Goal: Use online tool/utility: Utilize a website feature to perform a specific function

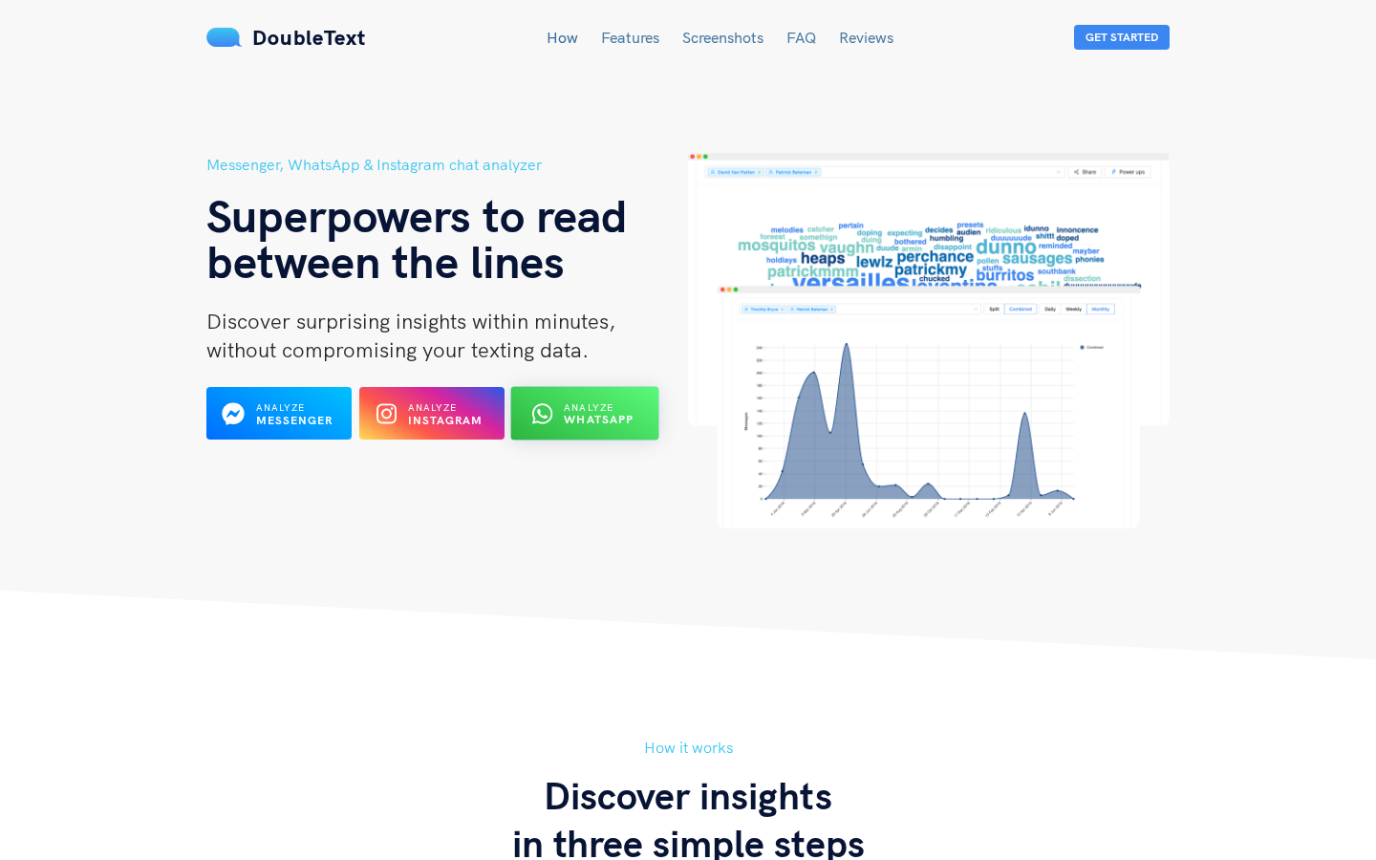
click at [566, 401] on span "Analyze" at bounding box center [589, 407] width 50 height 12
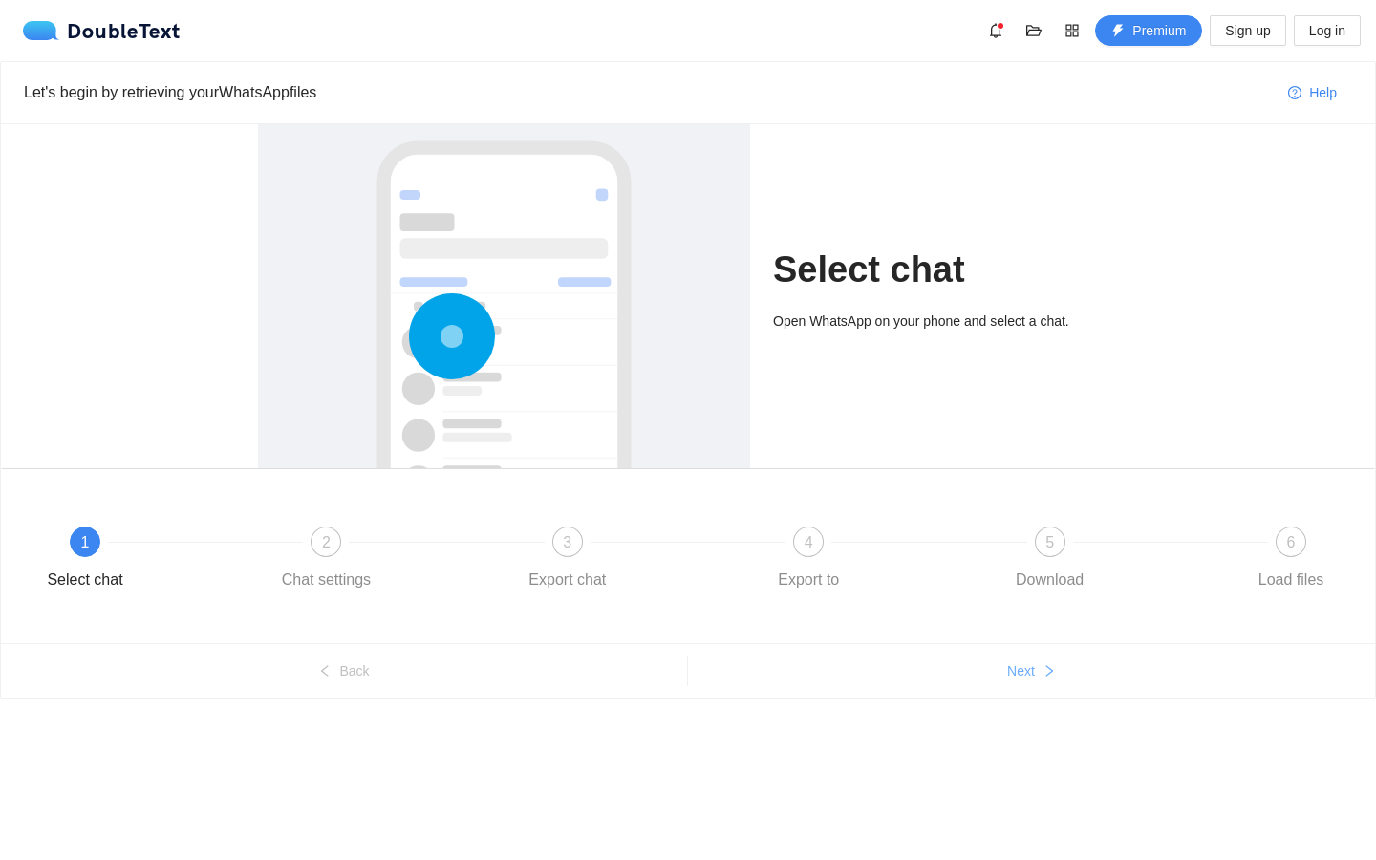
click at [1037, 669] on button "Next" at bounding box center [1031, 671] width 687 height 31
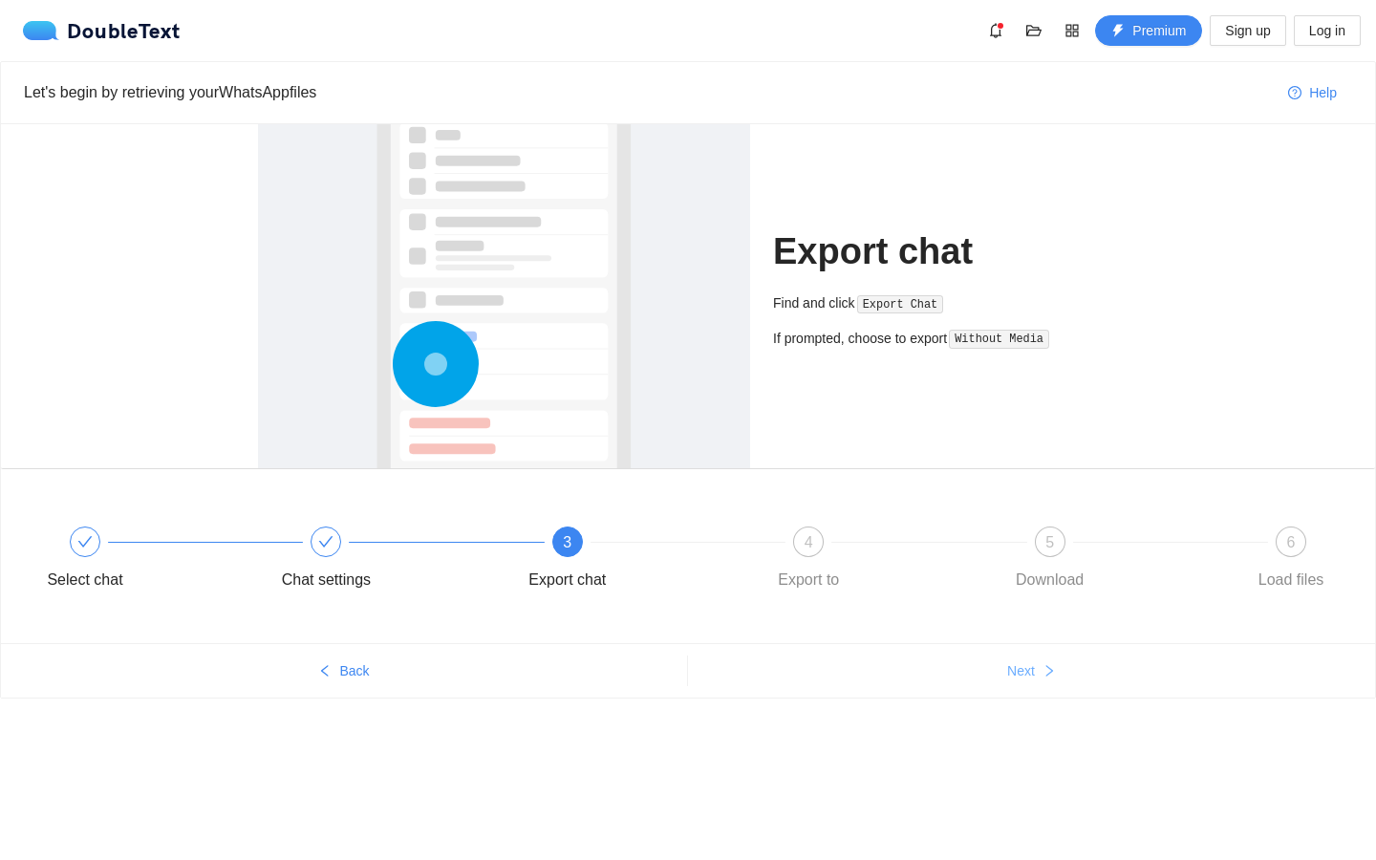
click at [1037, 669] on button "Next" at bounding box center [1031, 671] width 687 height 31
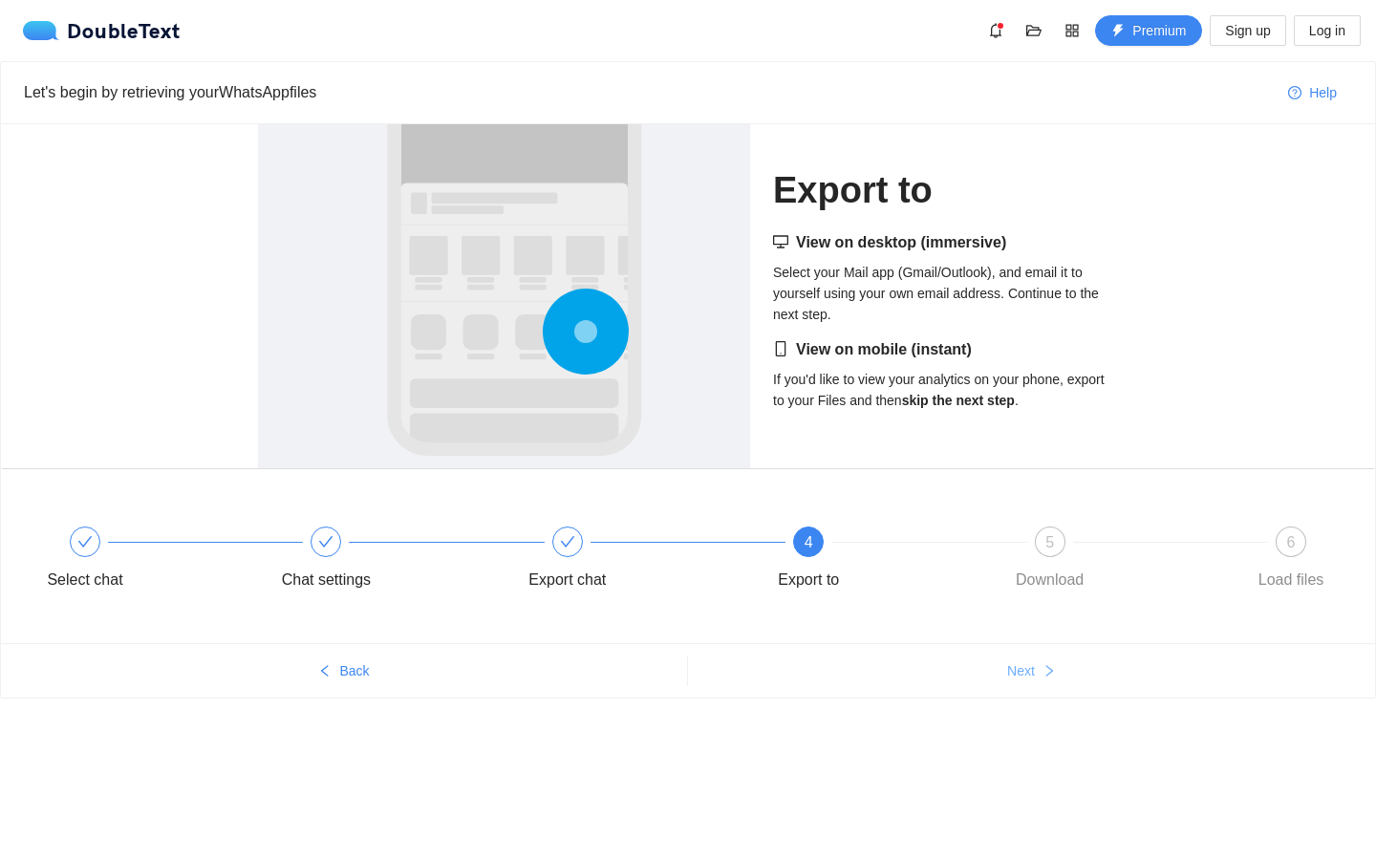
click at [1037, 669] on button "Next" at bounding box center [1031, 671] width 687 height 31
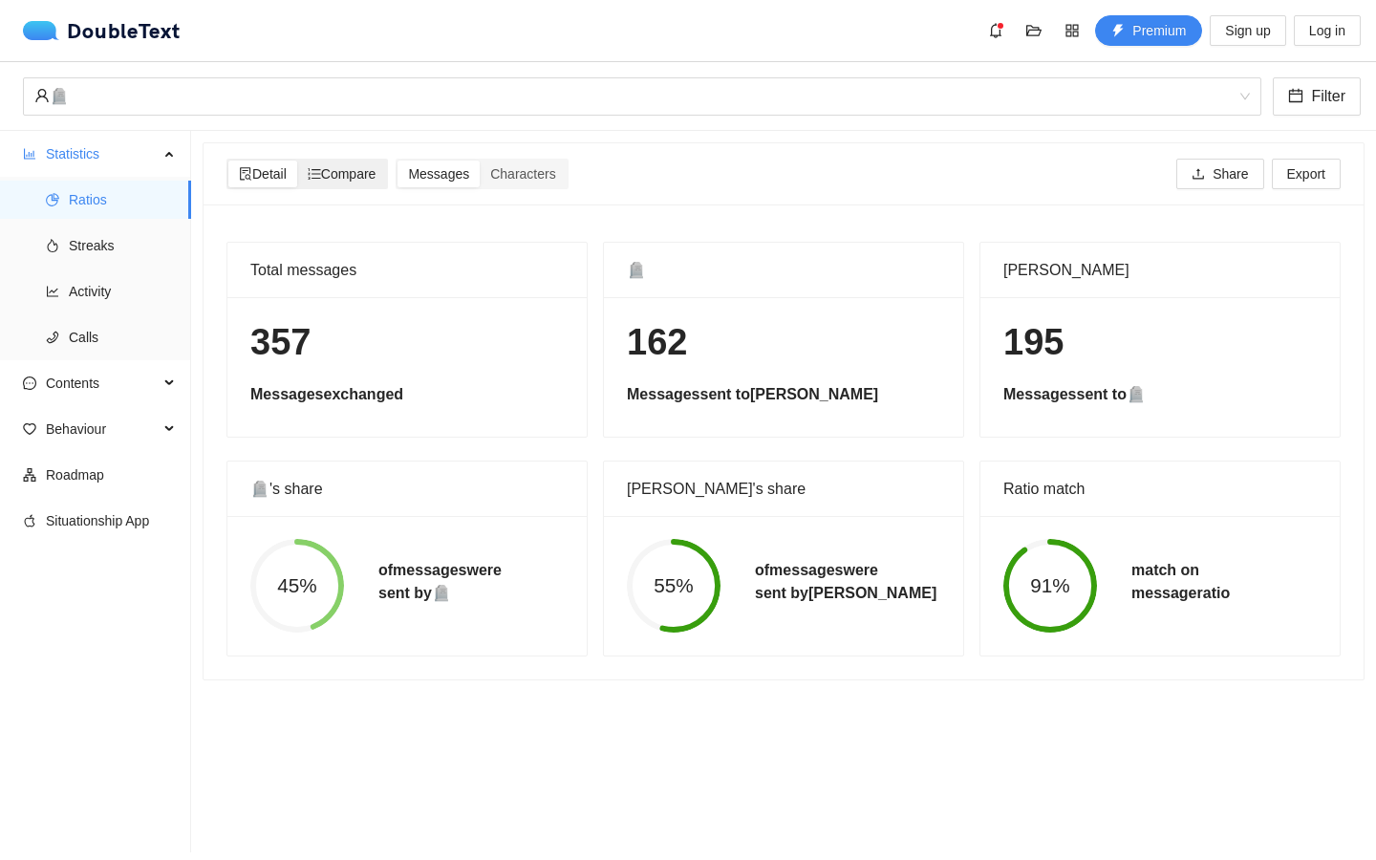
click at [360, 169] on span "Compare" at bounding box center [342, 173] width 69 height 15
click at [297, 161] on input "Compare" at bounding box center [297, 161] width 0 height 0
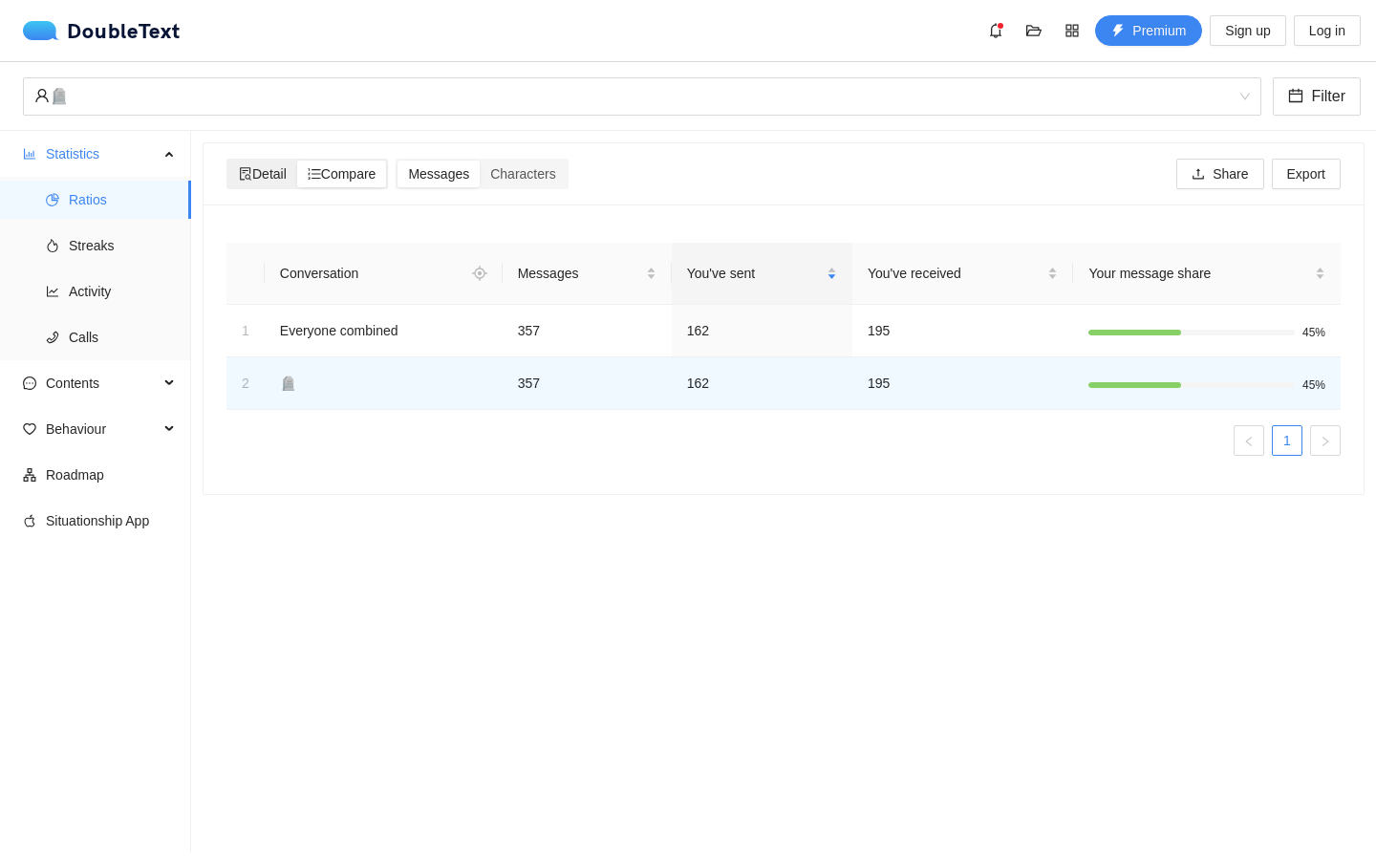
click at [236, 177] on div "Detail" at bounding box center [262, 174] width 69 height 27
click at [228, 161] on input "Detail" at bounding box center [228, 161] width 0 height 0
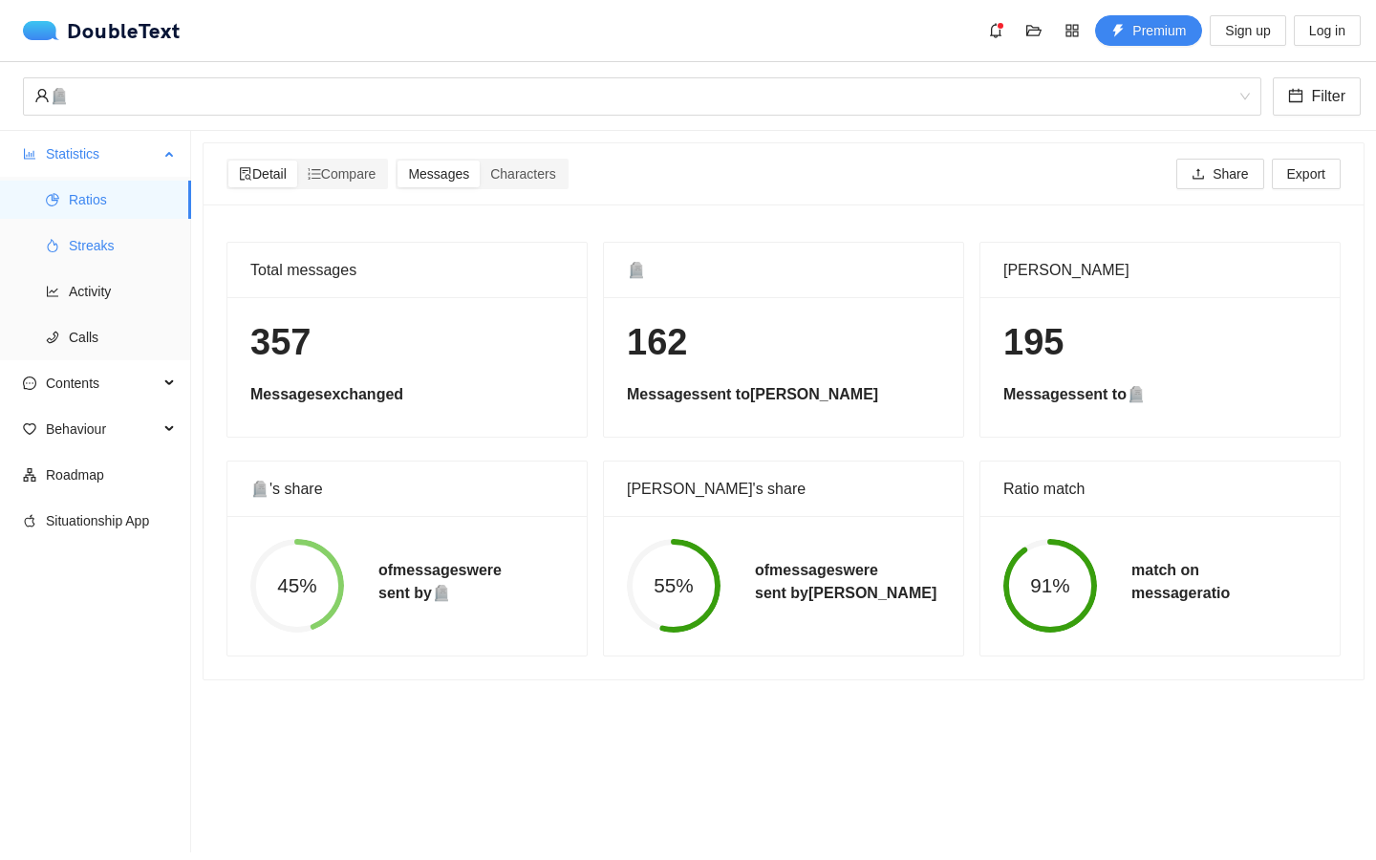
click at [136, 249] on span "Streaks" at bounding box center [122, 246] width 107 height 38
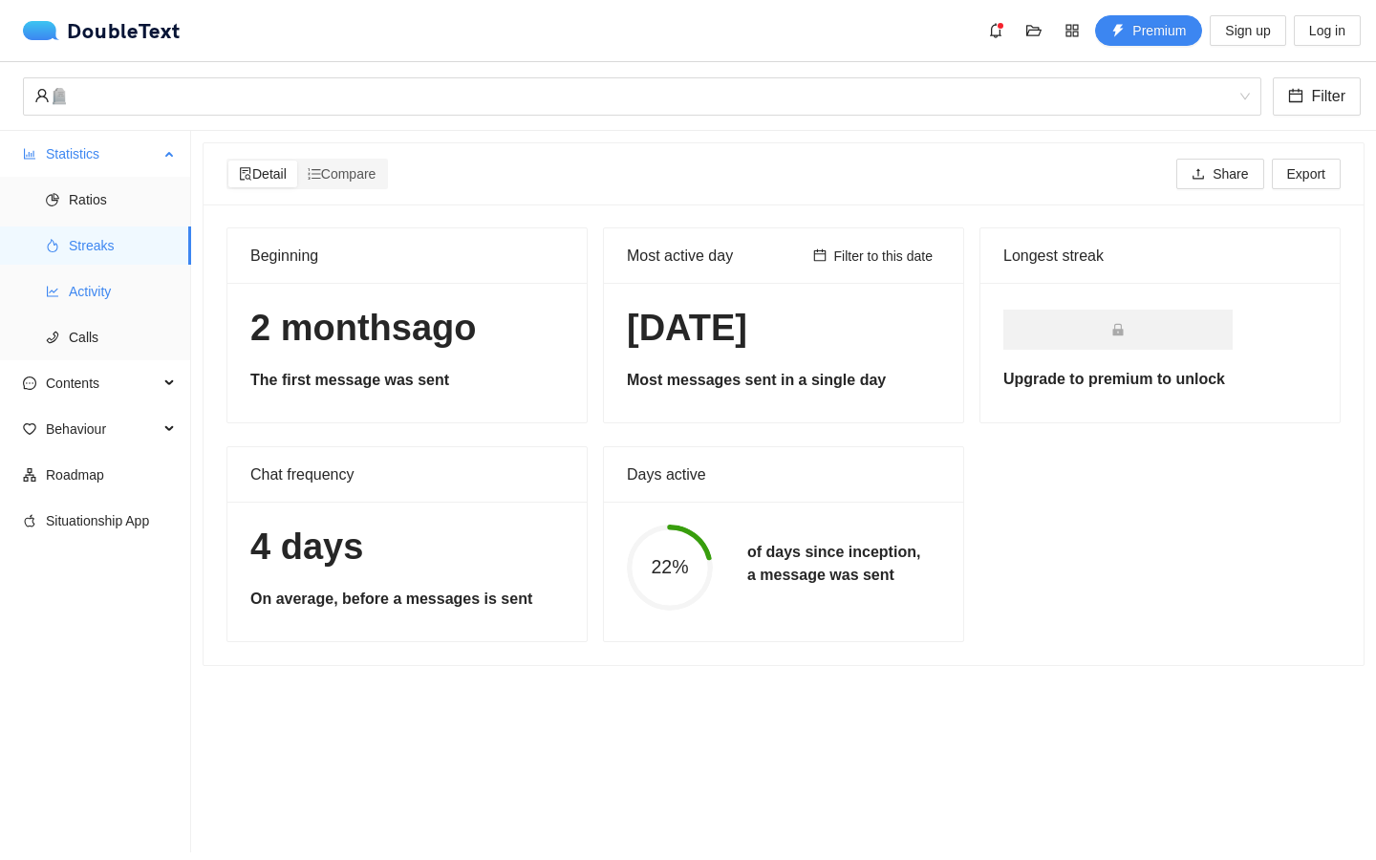
click at [95, 288] on span "Activity" at bounding box center [122, 291] width 107 height 38
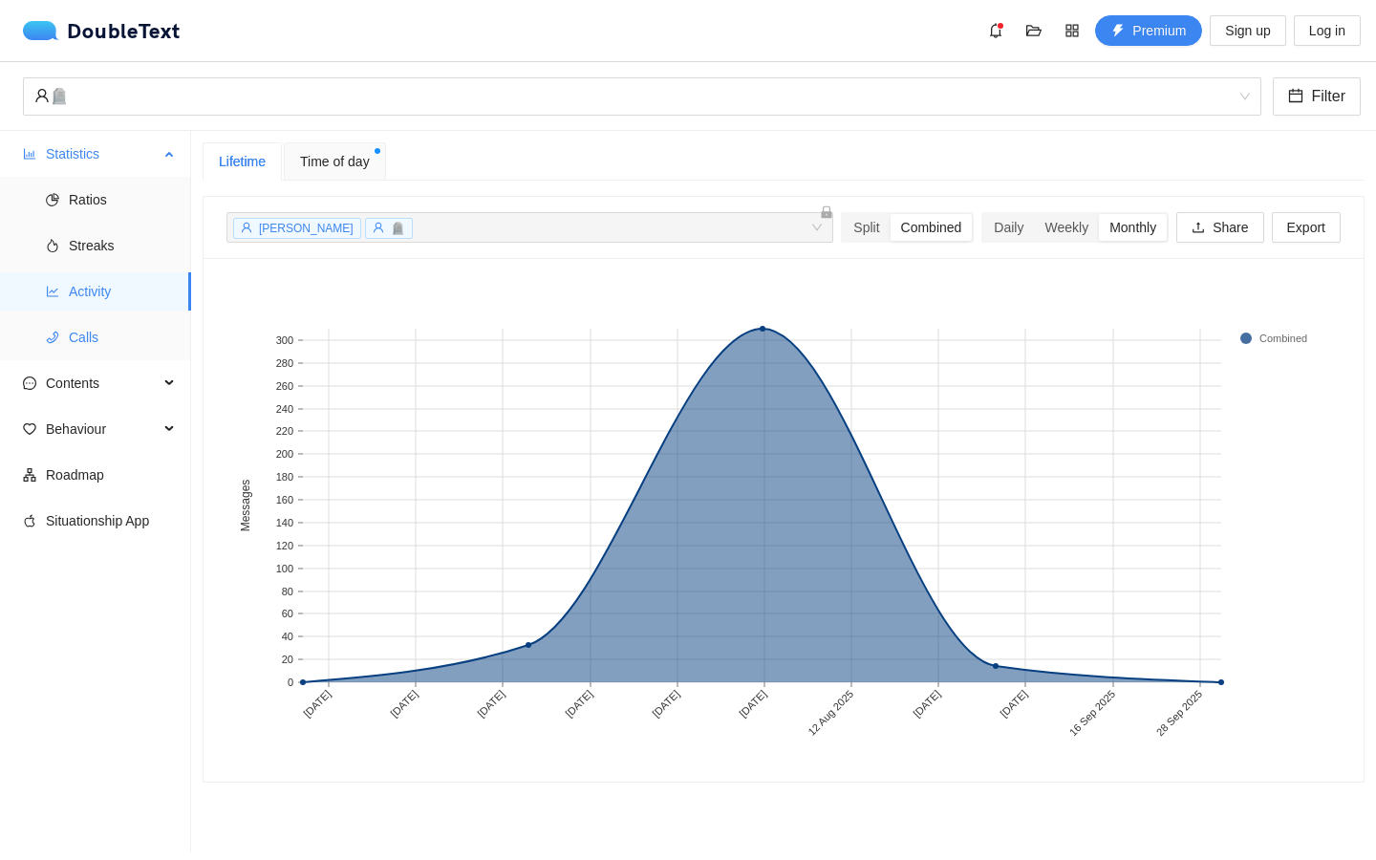
click at [142, 346] on span "Calls" at bounding box center [122, 337] width 107 height 38
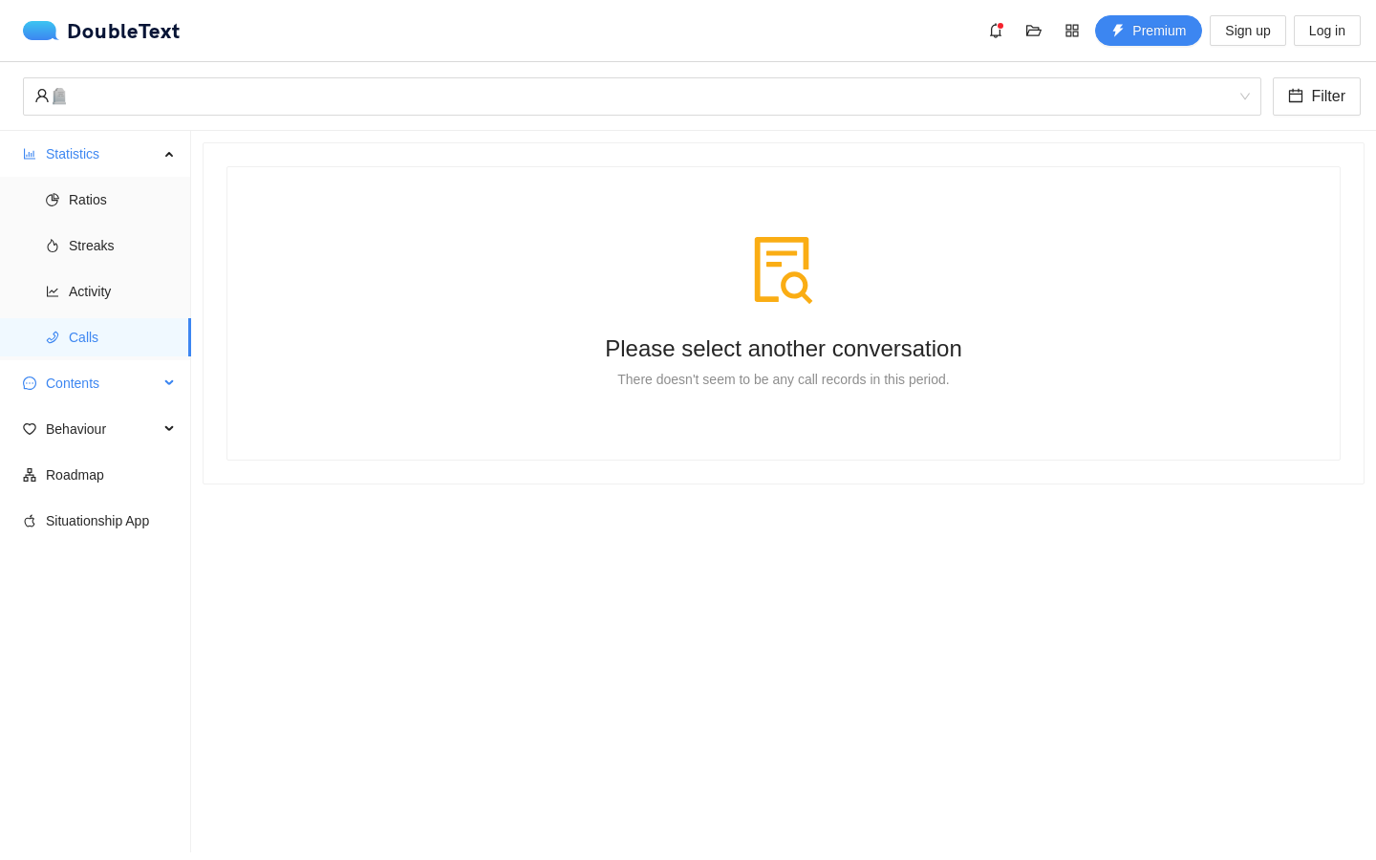
click at [107, 385] on span "Contents" at bounding box center [102, 383] width 113 height 38
click at [102, 579] on span "Behaviour" at bounding box center [102, 567] width 113 height 38
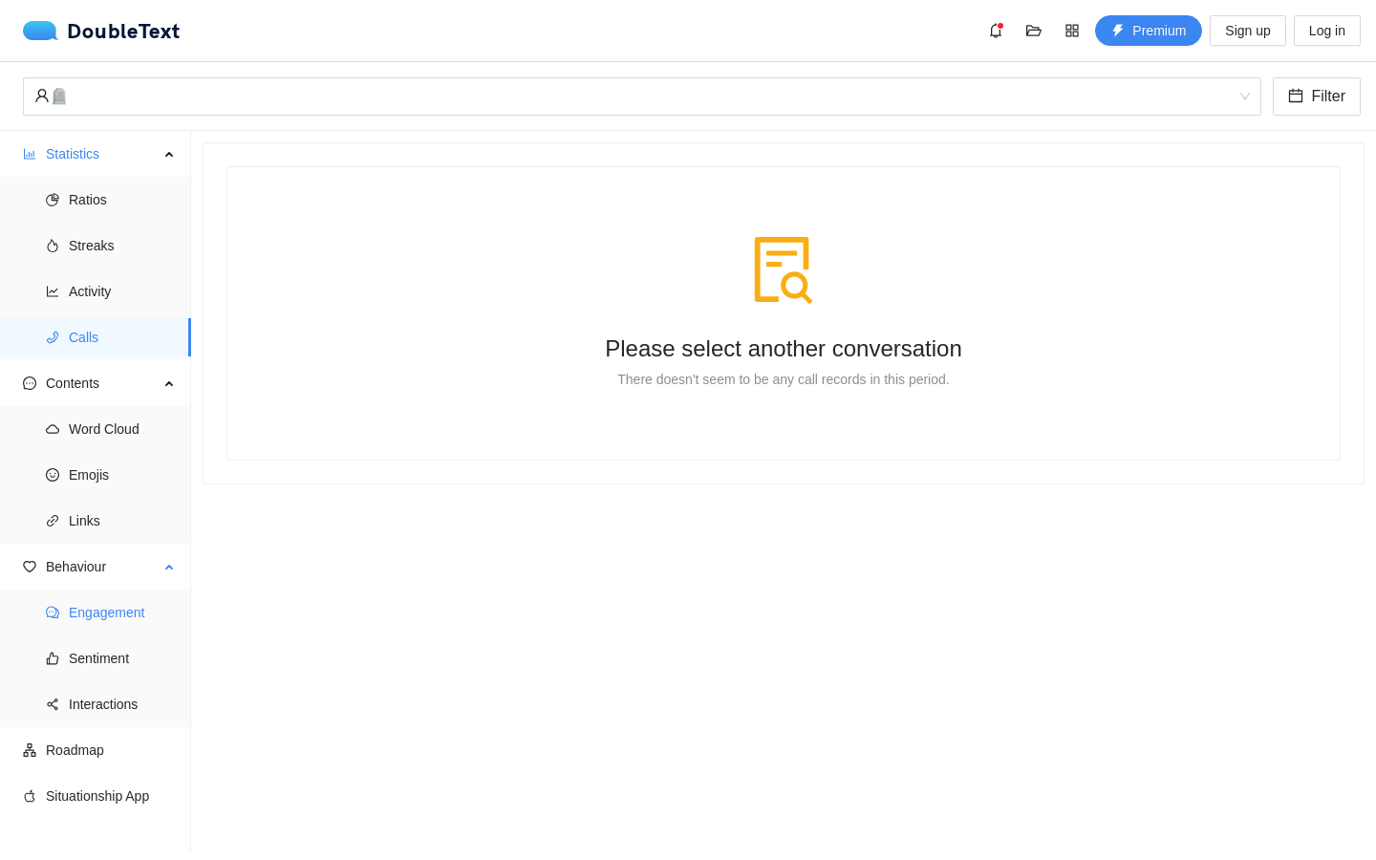
click at [87, 605] on span "Engagement" at bounding box center [122, 613] width 107 height 38
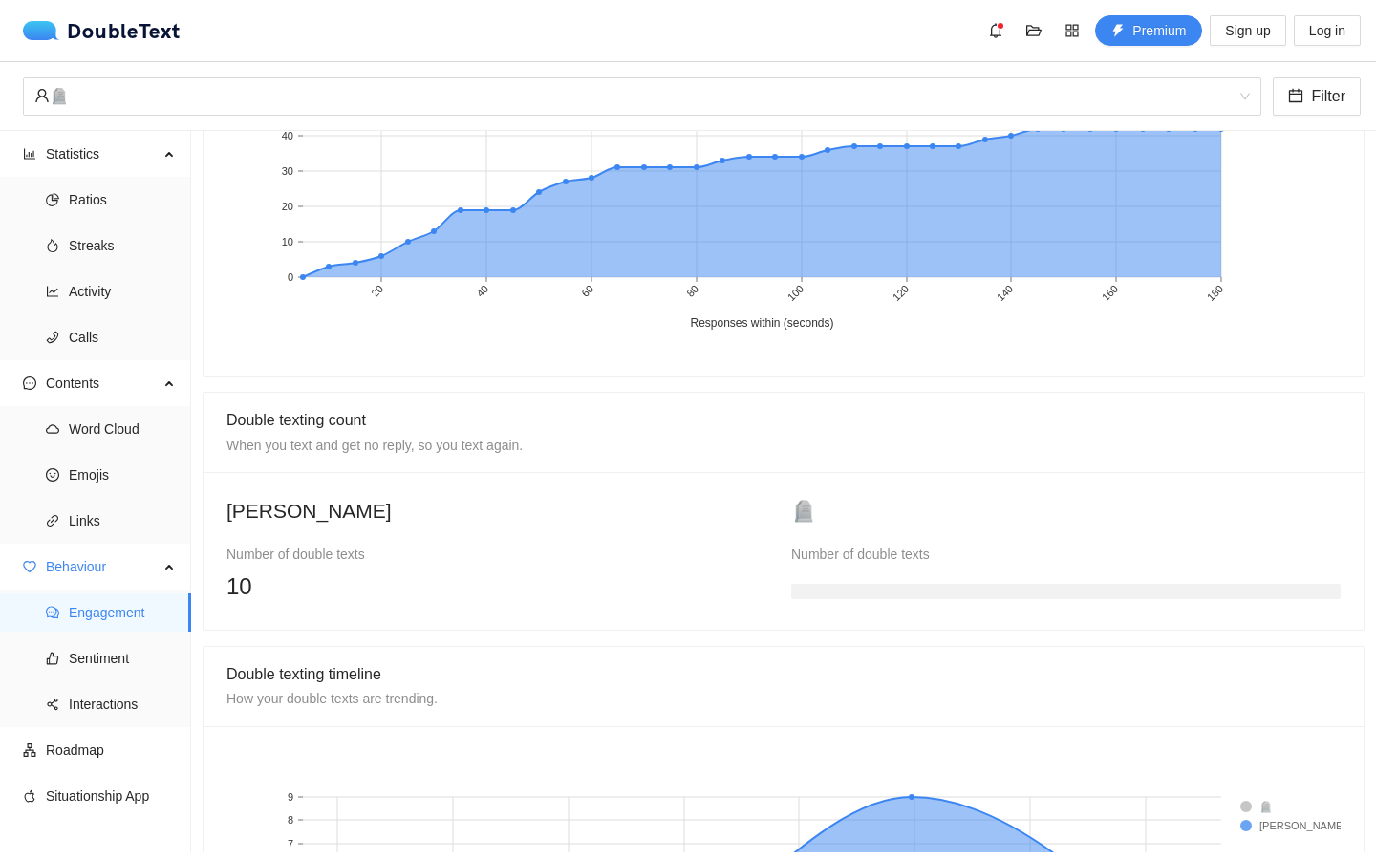
scroll to position [1401, 0]
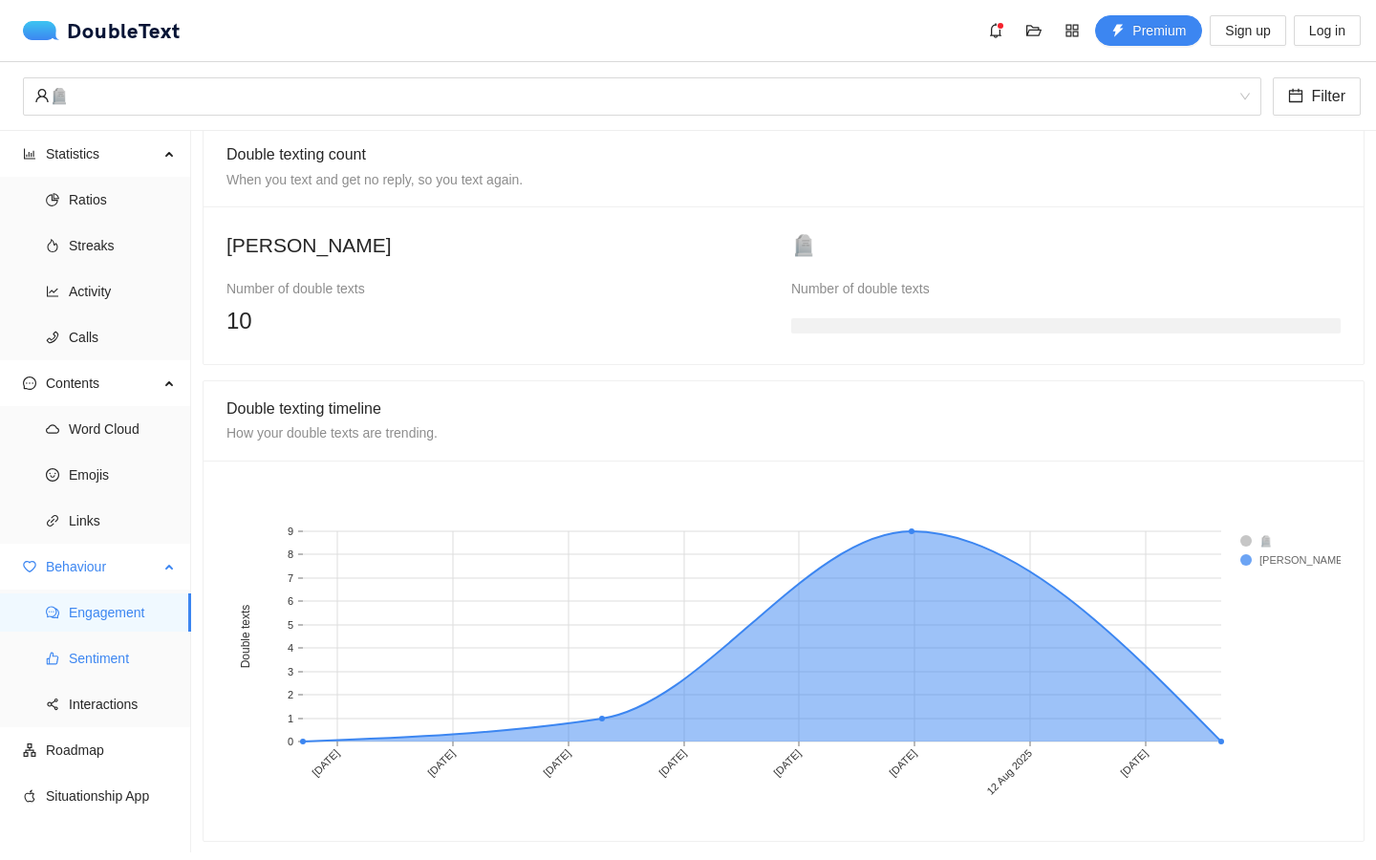
click at [125, 666] on span "Sentiment" at bounding box center [122, 658] width 107 height 38
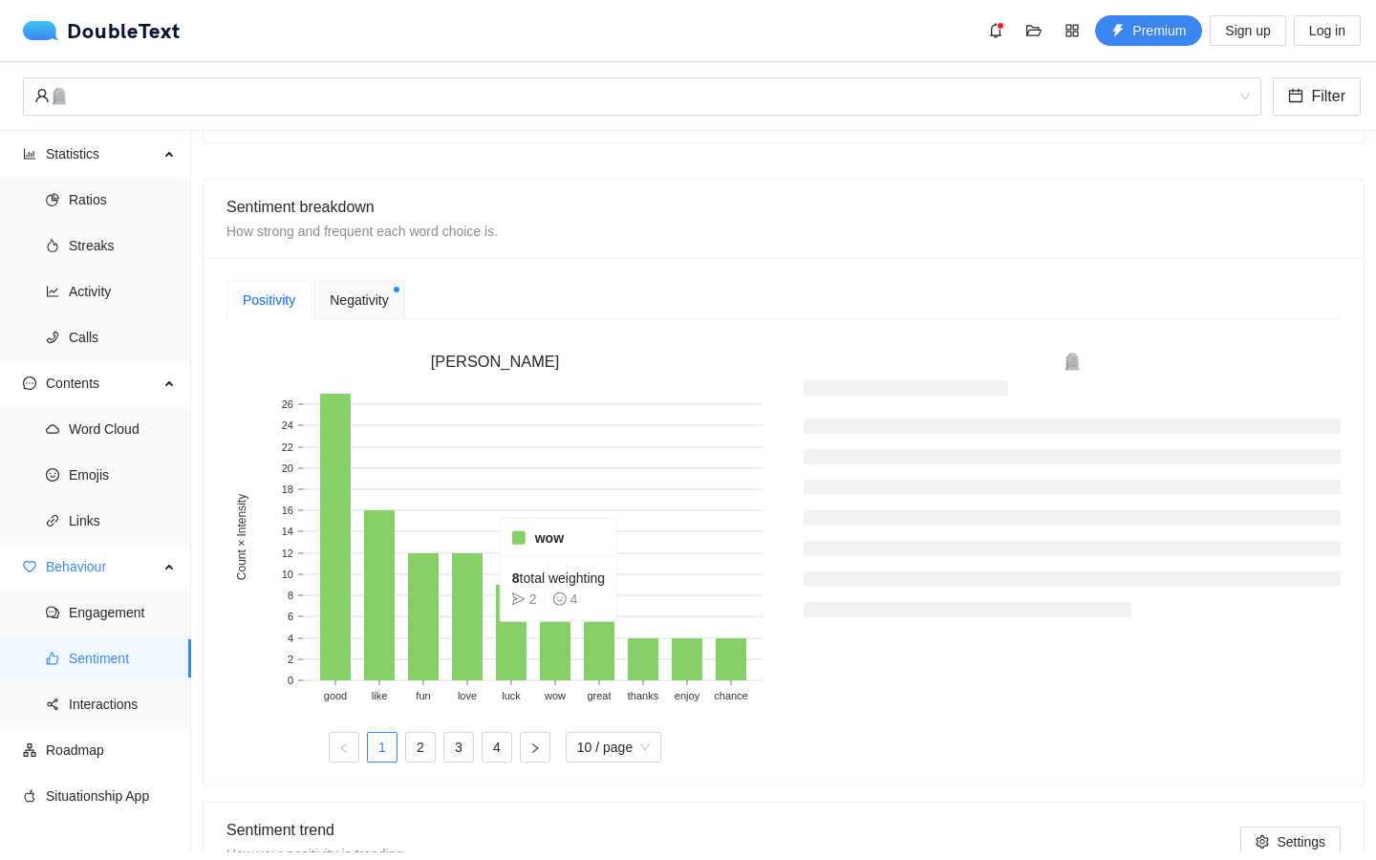
scroll to position [373, 0]
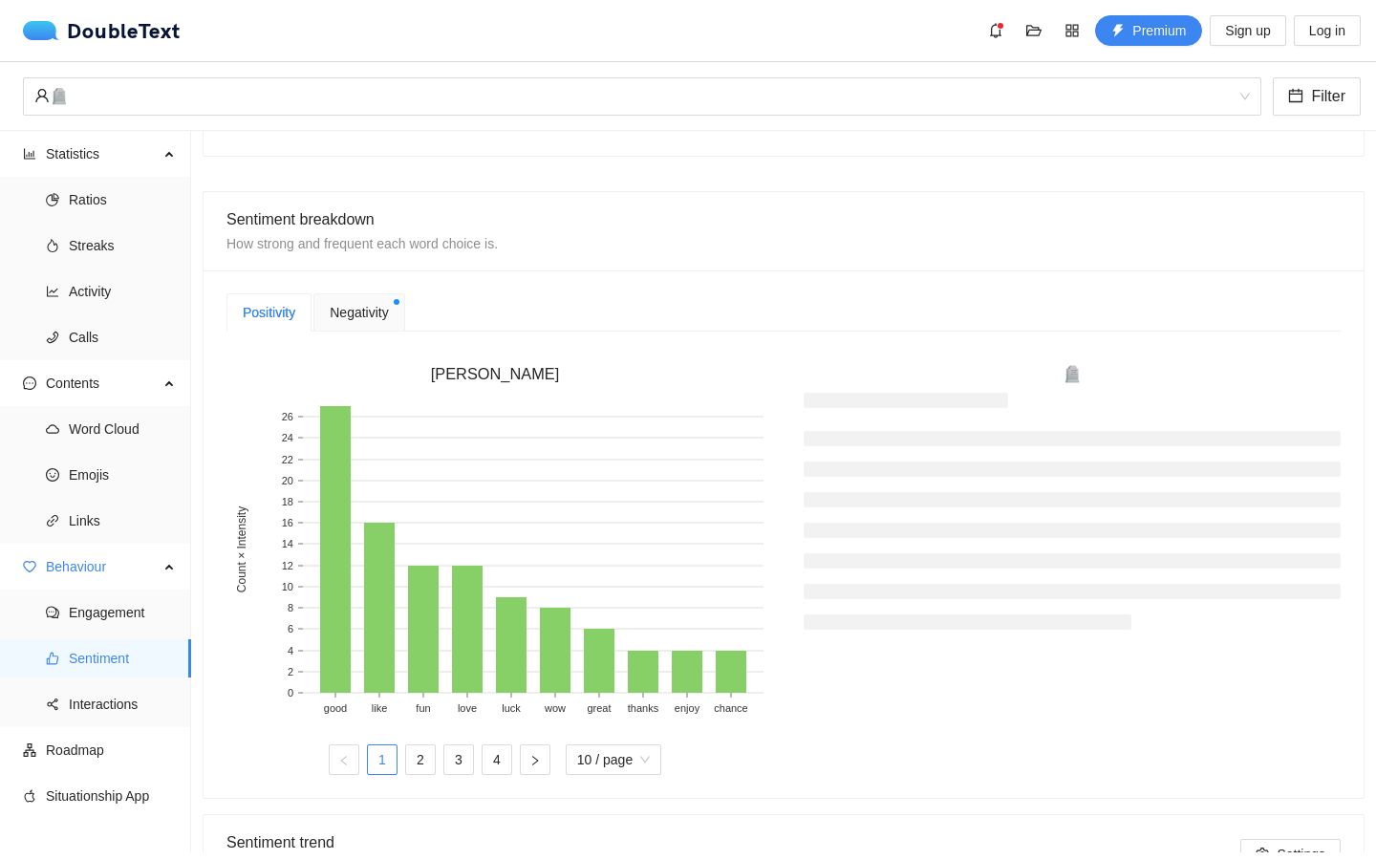
click at [349, 314] on span "Negativity" at bounding box center [359, 312] width 58 height 21
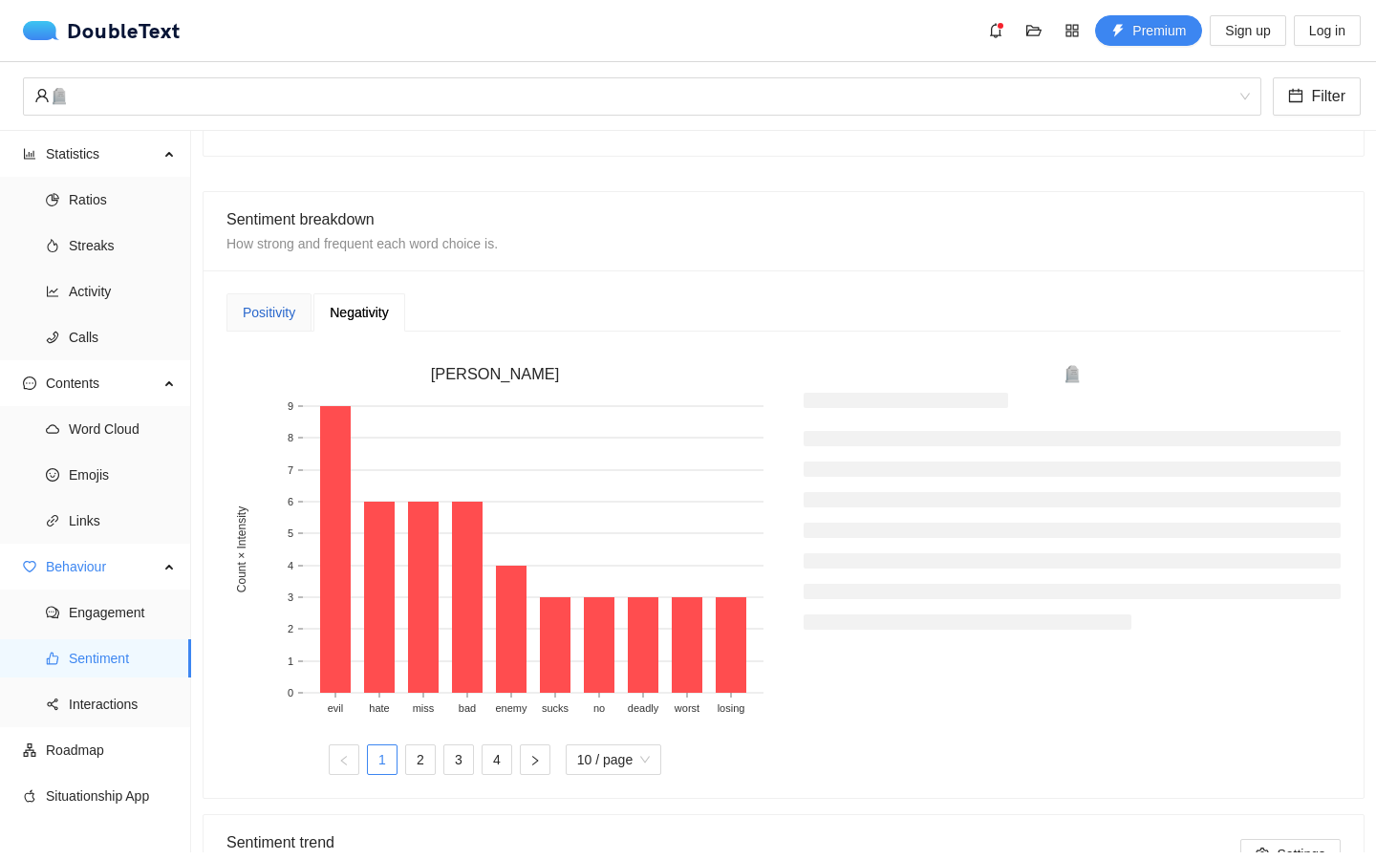
click at [295, 315] on div "Positivity" at bounding box center [269, 312] width 53 height 21
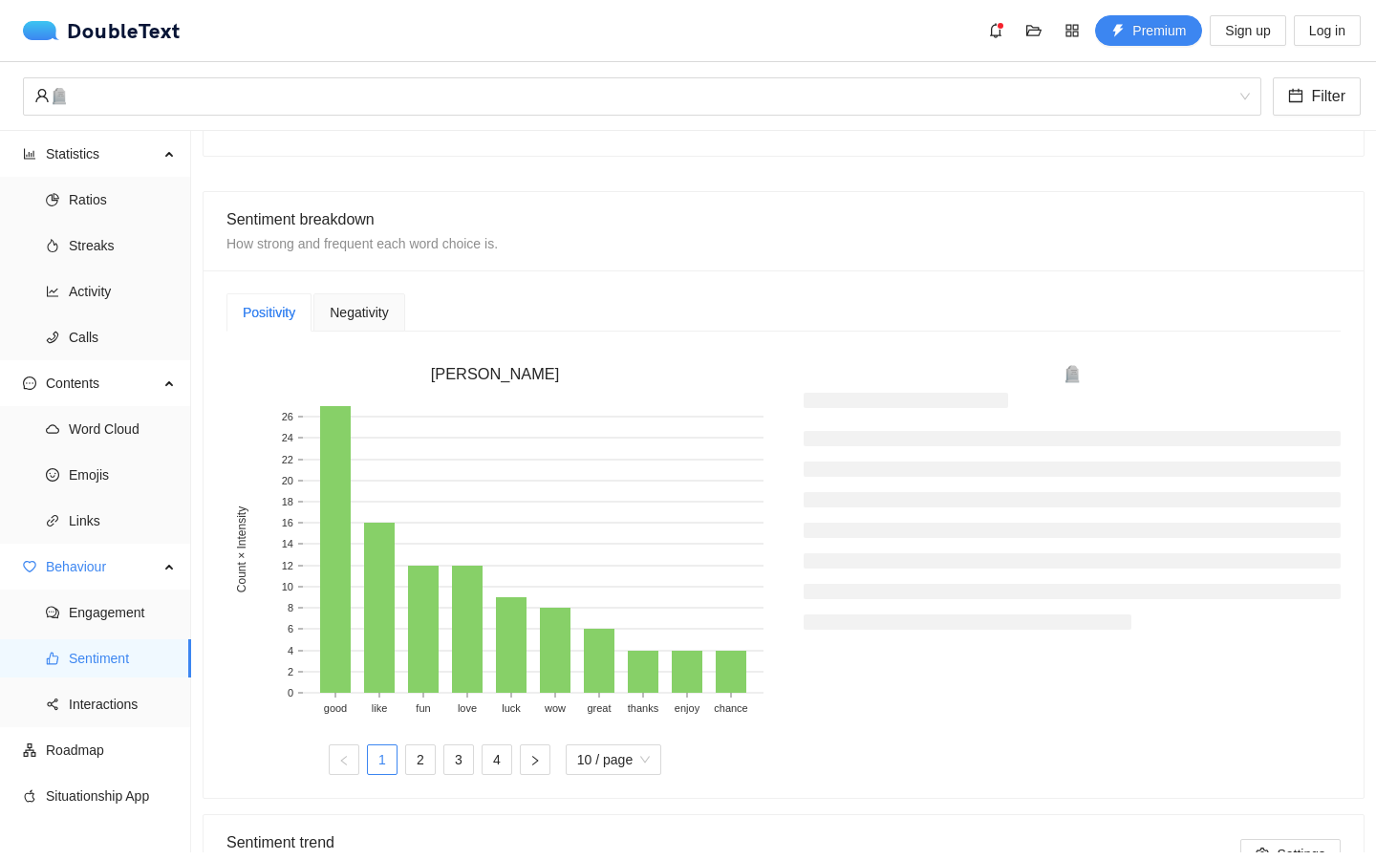
click at [353, 312] on span "Negativity" at bounding box center [359, 312] width 58 height 13
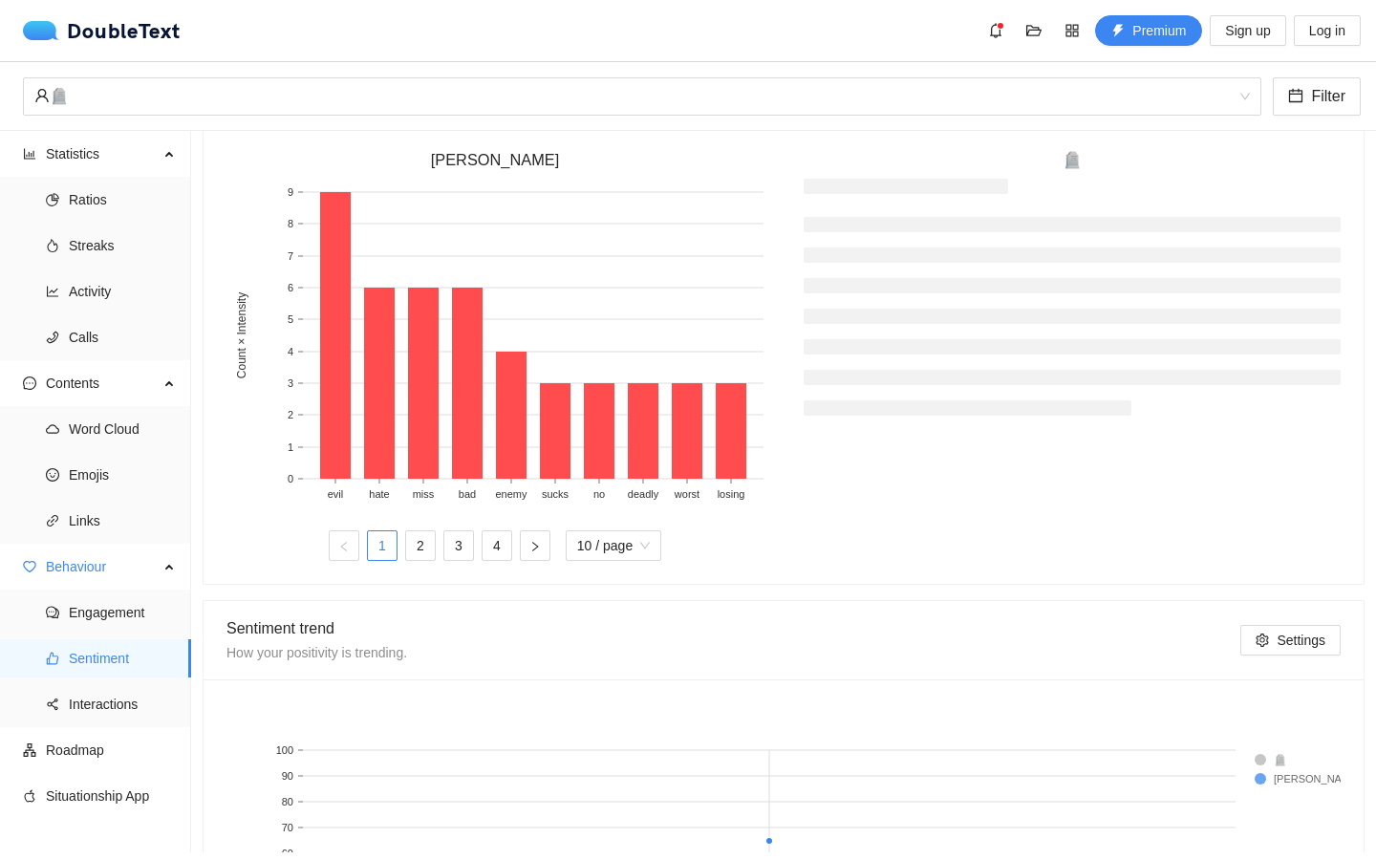
scroll to position [854, 0]
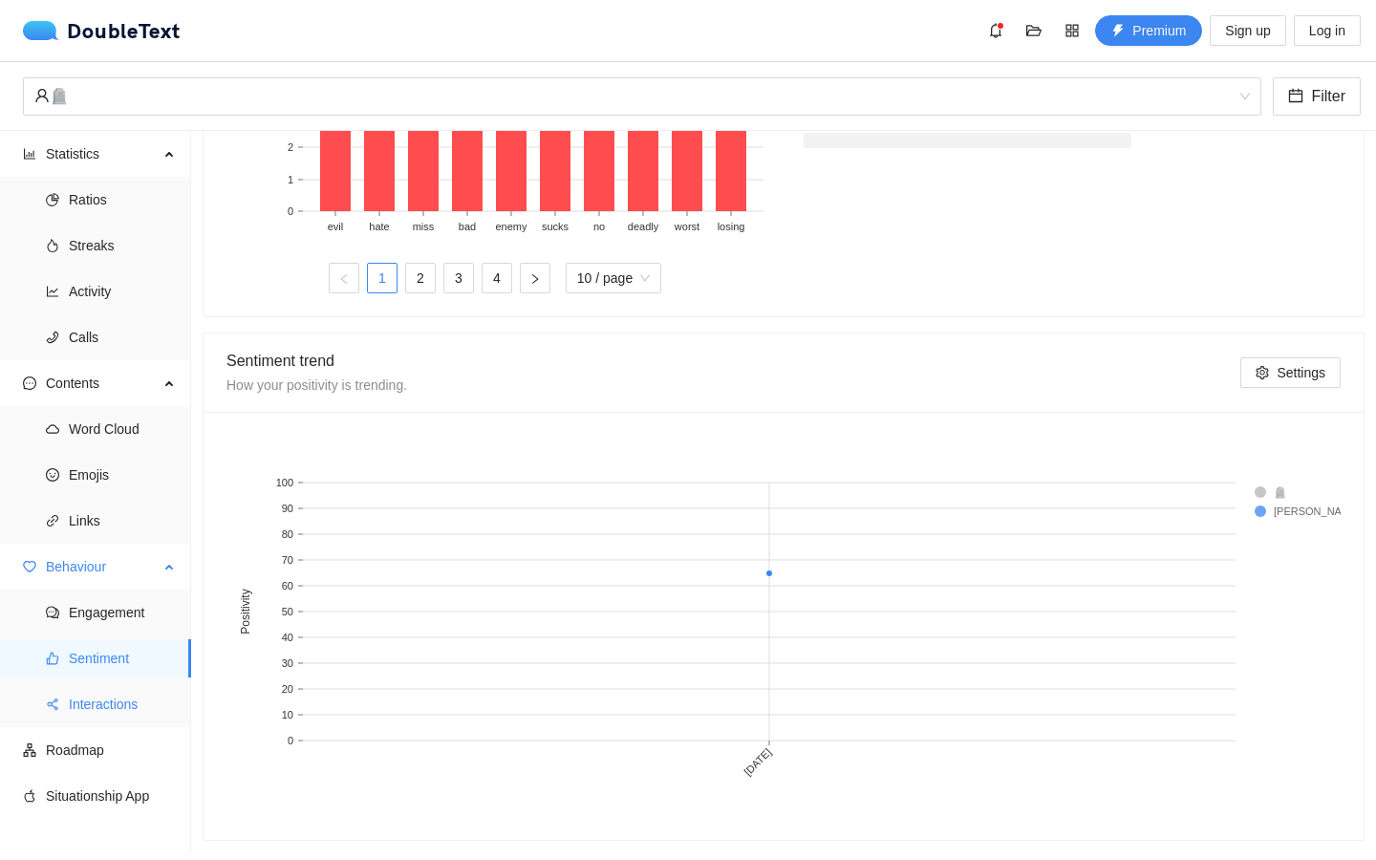
click at [95, 703] on span "Interactions" at bounding box center [122, 704] width 107 height 38
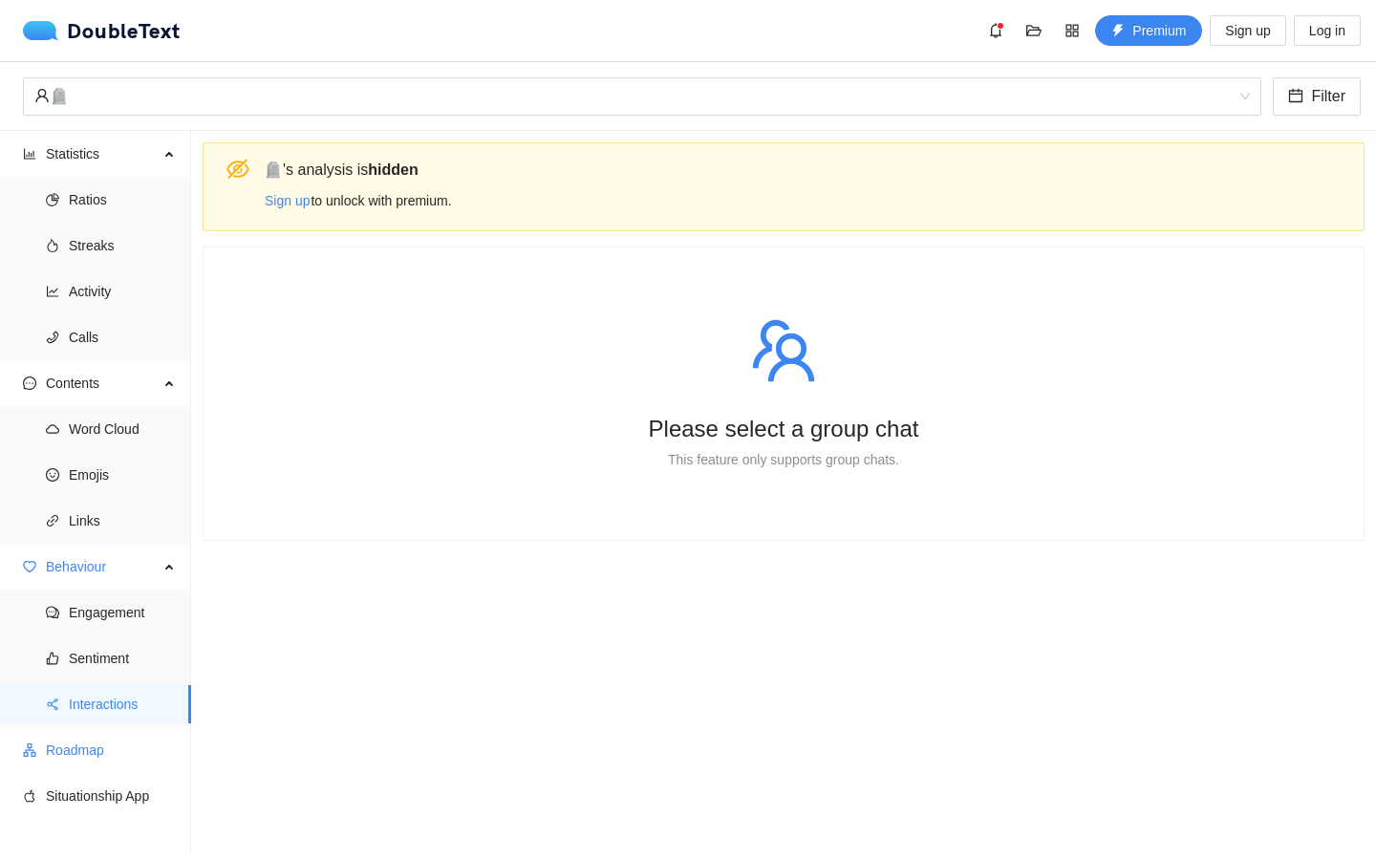
click at [84, 752] on span "Roadmap" at bounding box center [111, 750] width 130 height 38
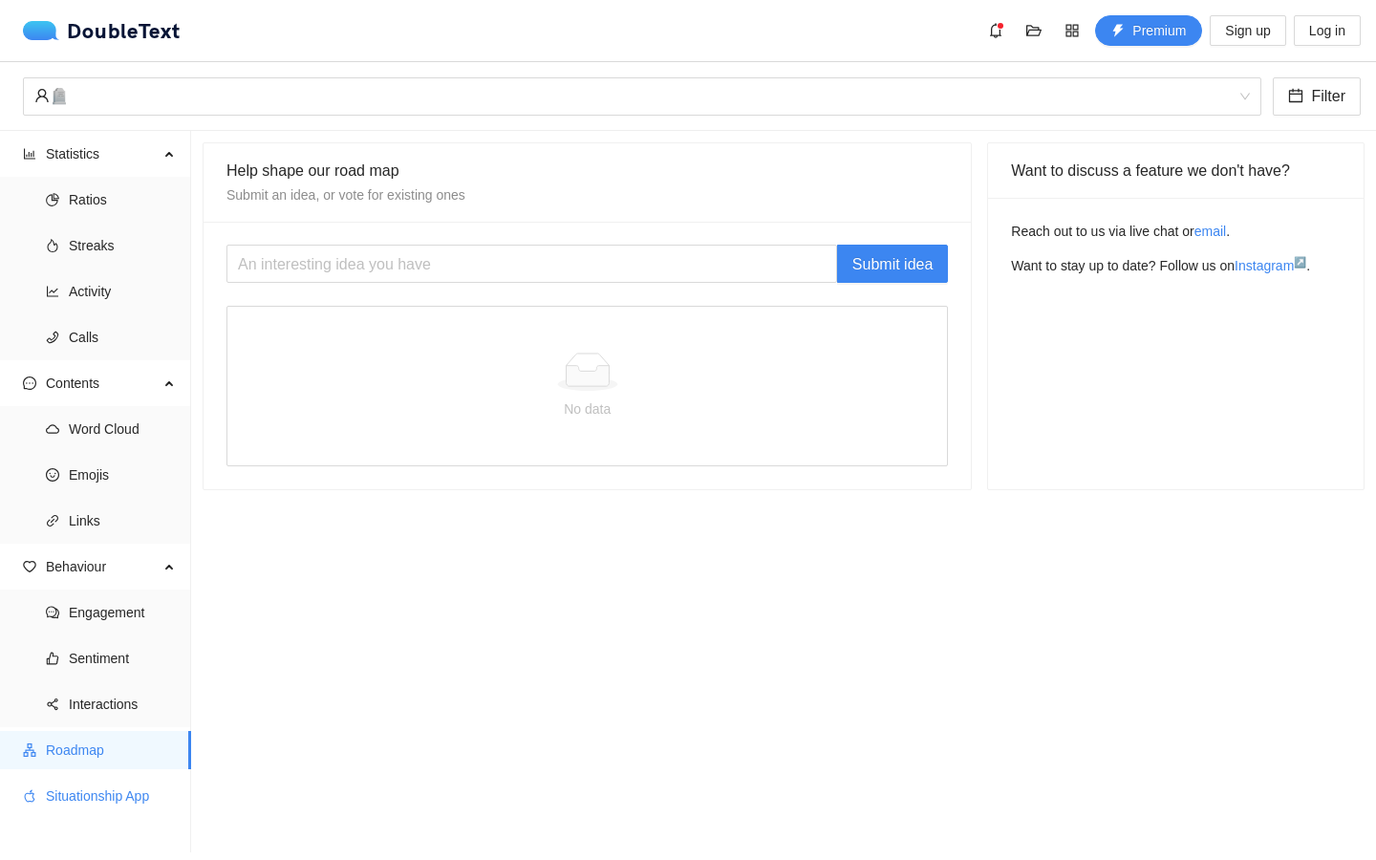
click at [97, 802] on span "Situationship App" at bounding box center [111, 796] width 130 height 38
